Goal: Check status: Check status

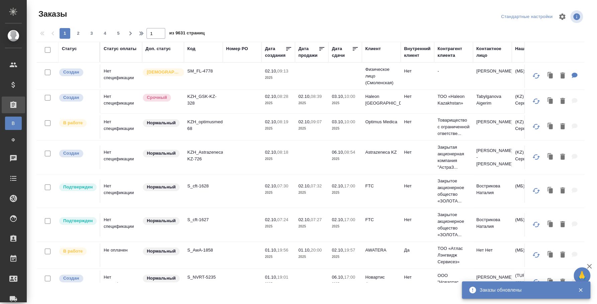
click at [580, 291] on icon "button" at bounding box center [581, 290] width 6 height 6
